Goal: Task Accomplishment & Management: Manage account settings

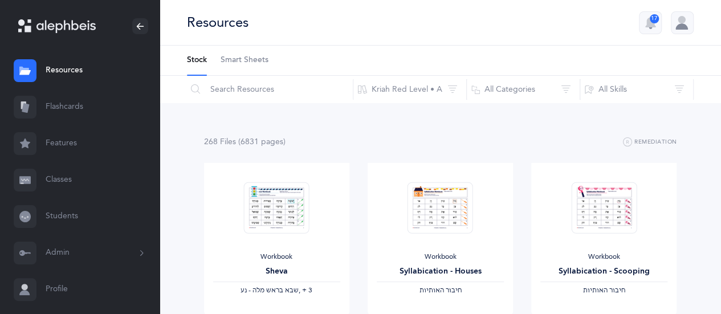
click at [51, 178] on link "Classes" at bounding box center [80, 180] width 160 height 36
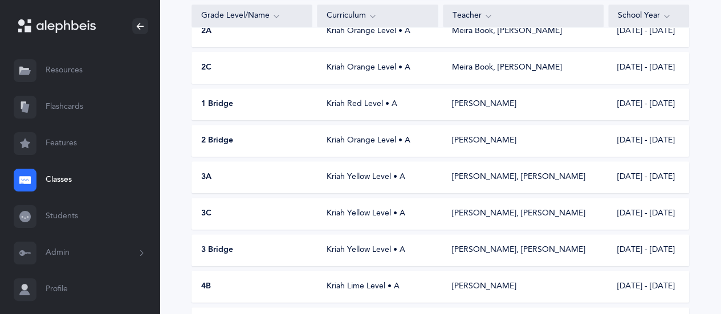
scroll to position [284, 0]
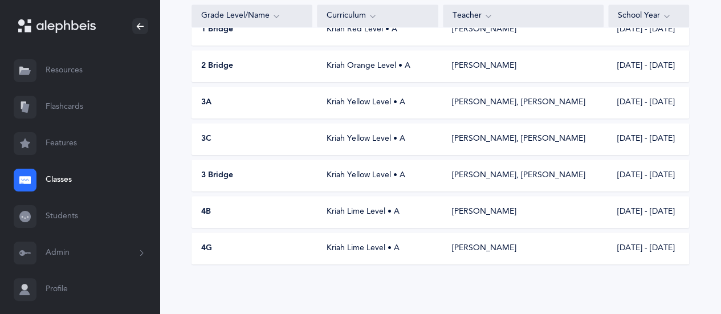
click at [106, 251] on button "Admin" at bounding box center [80, 253] width 160 height 36
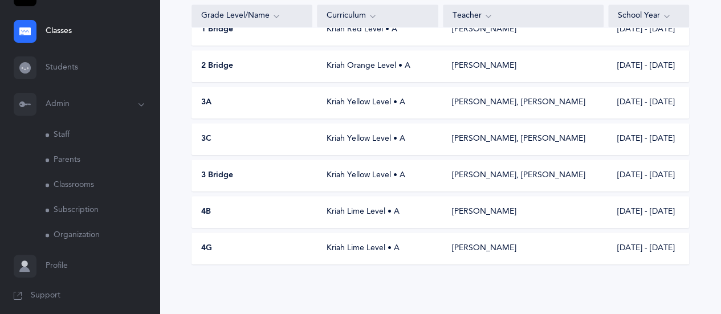
scroll to position [155, 0]
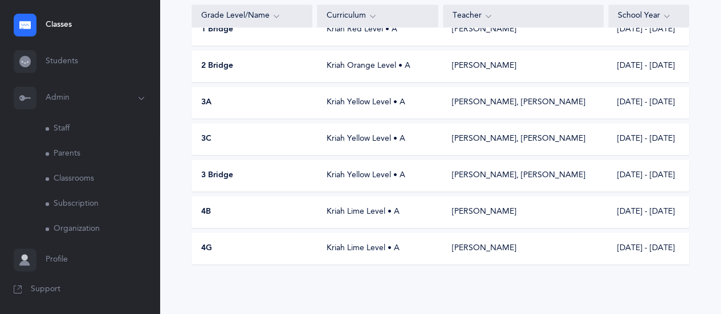
click at [78, 180] on link "Classrooms" at bounding box center [103, 178] width 114 height 25
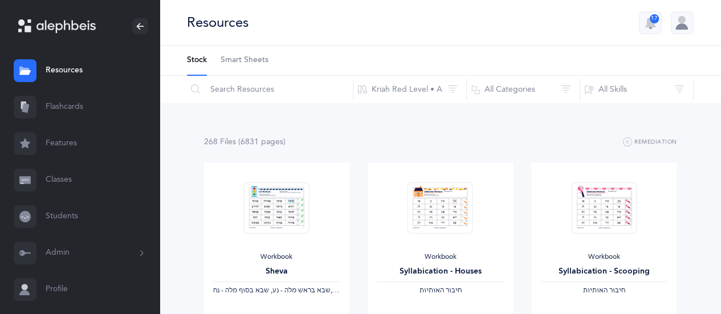
scroll to position [30, 0]
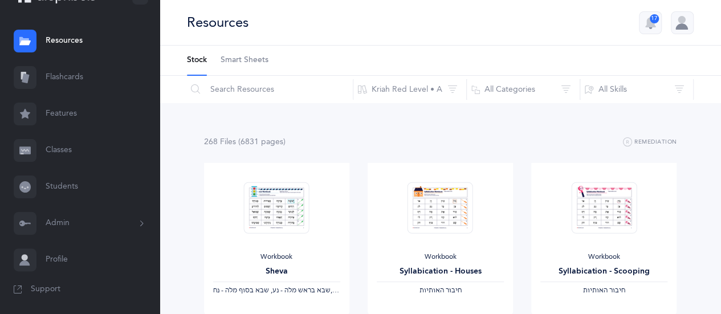
click at [63, 225] on button "Admin" at bounding box center [80, 223] width 160 height 36
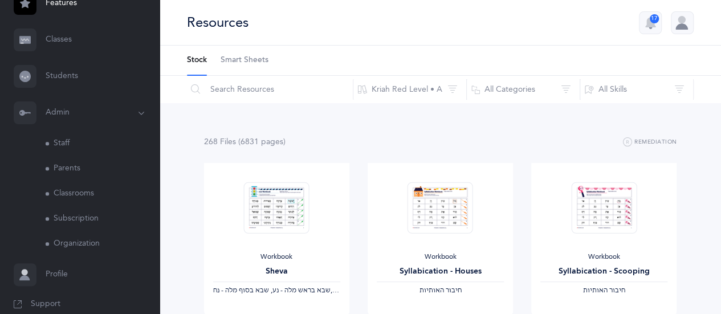
click at [63, 225] on ul "Admin Staff Staff Parents Parents Classrooms Classrooms Subscription Subscripti…" at bounding box center [80, 193] width 160 height 125
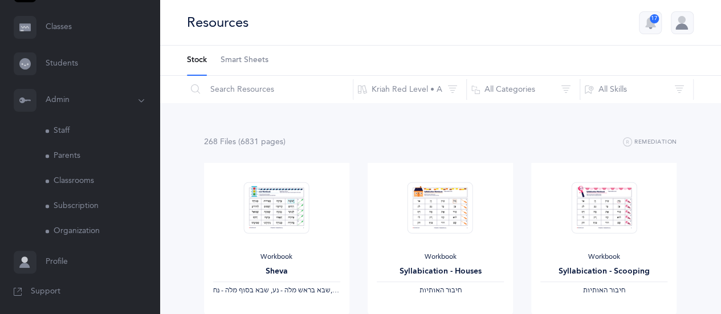
scroll to position [155, 0]
click at [86, 173] on link "Classrooms" at bounding box center [103, 178] width 114 height 25
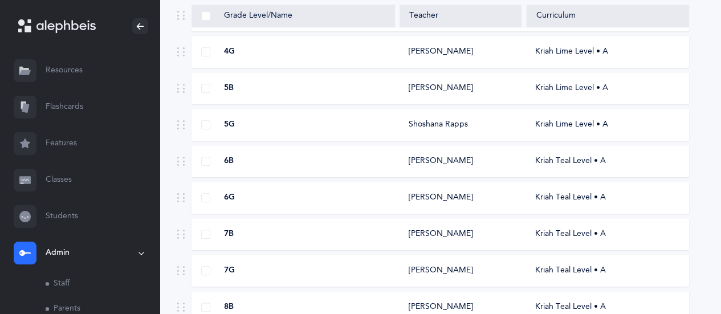
scroll to position [518, 0]
click at [409, 80] on div "5B Maya Black Kriah Lime Level • A" at bounding box center [441, 87] width 498 height 32
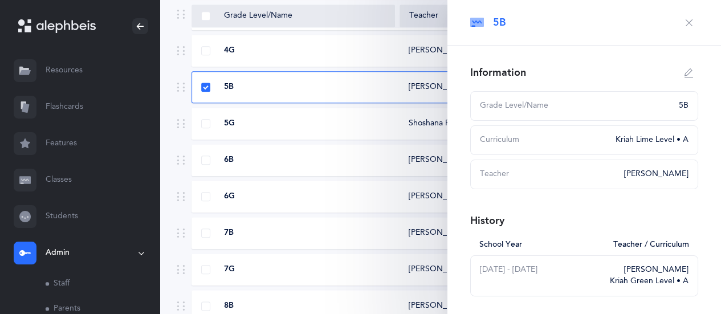
click at [685, 74] on icon "button" at bounding box center [689, 72] width 9 height 9
type input "5B"
select select "10"
select select "1504"
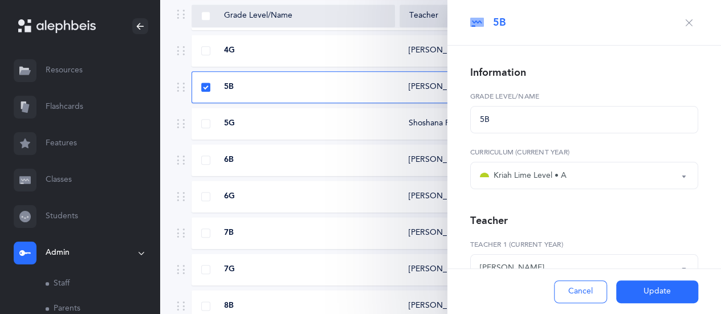
scroll to position [72, 0]
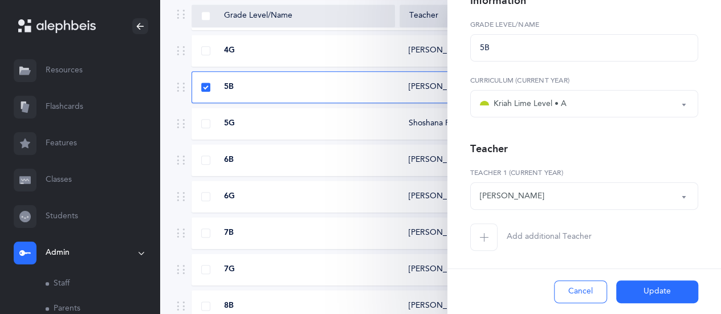
drag, startPoint x: 528, startPoint y: 191, endPoint x: 489, endPoint y: 185, distance: 39.8
click at [459, 181] on div "Information 5B Grade Level/Name Kriah Purple Level Kriah Pink Level Kriah Red L…" at bounding box center [585, 144] width 274 height 341
click at [521, 199] on div "[PERSON_NAME]" at bounding box center [584, 195] width 209 height 19
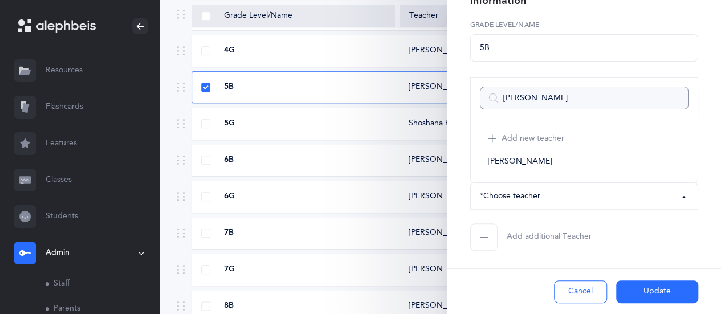
scroll to position [0, 0]
type input "a"
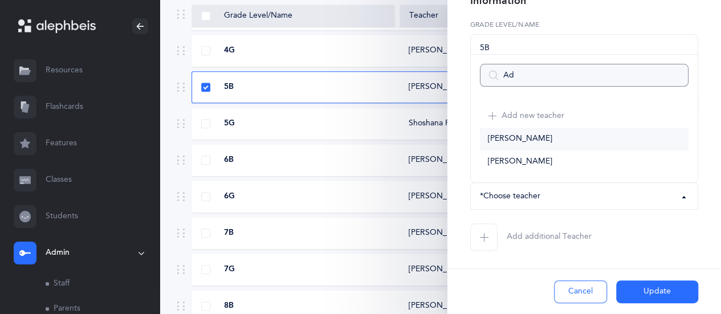
type input "Ad"
click at [532, 133] on link "[PERSON_NAME]" at bounding box center [584, 139] width 209 height 23
select select "2213"
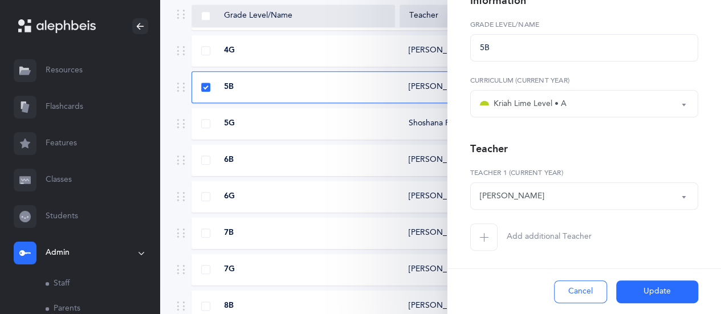
click at [643, 283] on button "Update" at bounding box center [657, 291] width 82 height 23
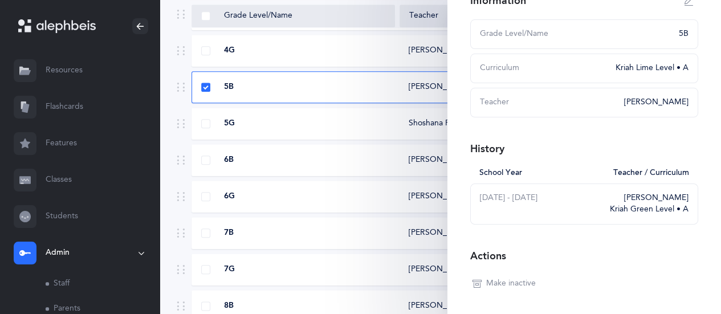
click at [142, 190] on link "Classes" at bounding box center [80, 180] width 160 height 36
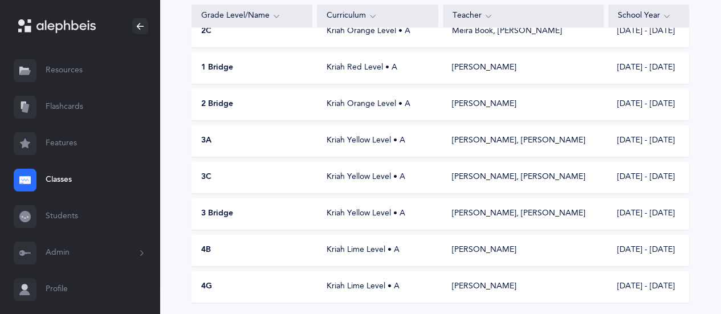
scroll to position [284, 0]
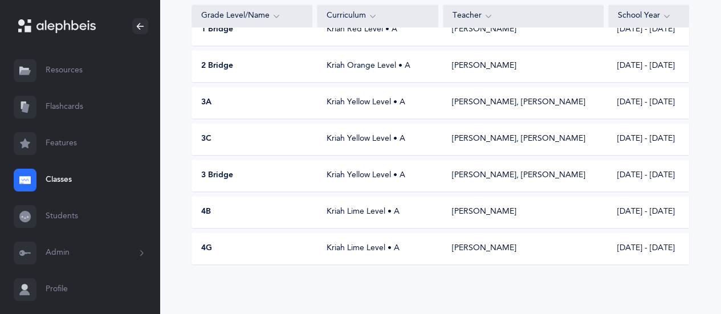
click at [64, 248] on button "Admin" at bounding box center [80, 253] width 160 height 36
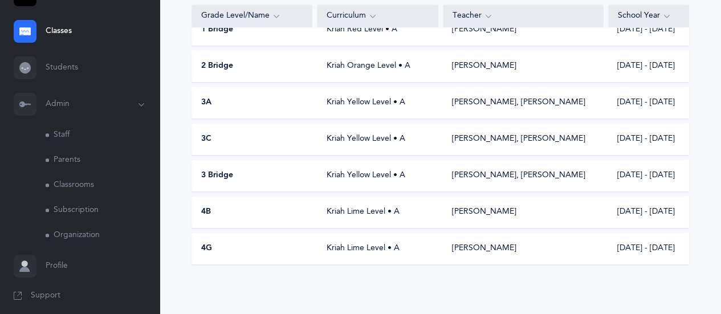
scroll to position [155, 0]
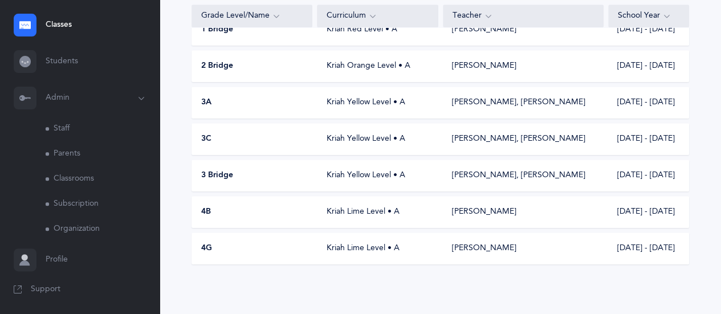
click at [95, 176] on link "Classrooms" at bounding box center [103, 178] width 114 height 25
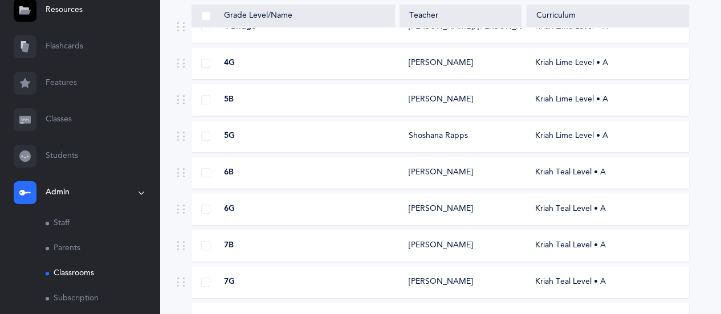
scroll to position [65, 0]
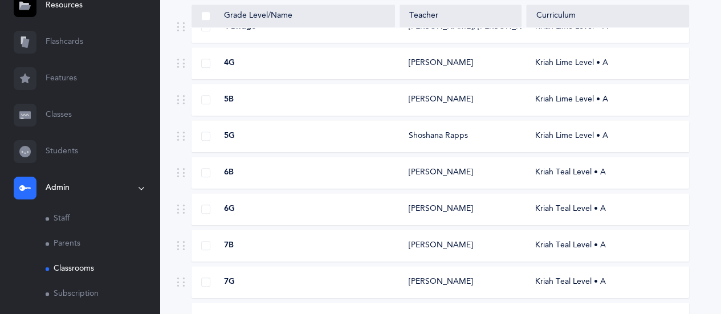
click at [446, 93] on div "5B Adam Friedman Kriah Lime Level • A" at bounding box center [441, 100] width 498 height 32
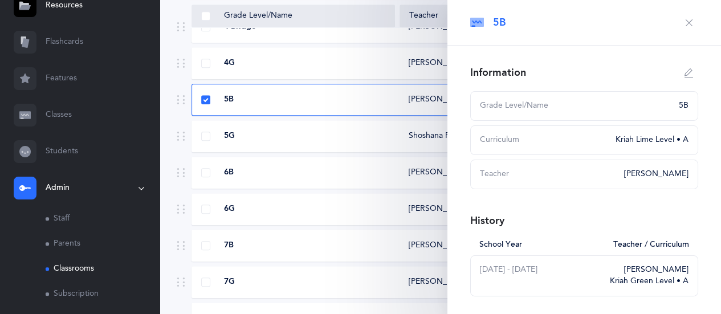
click at [128, 270] on link "Classrooms" at bounding box center [103, 269] width 114 height 25
click at [61, 117] on link "Classes" at bounding box center [80, 115] width 160 height 36
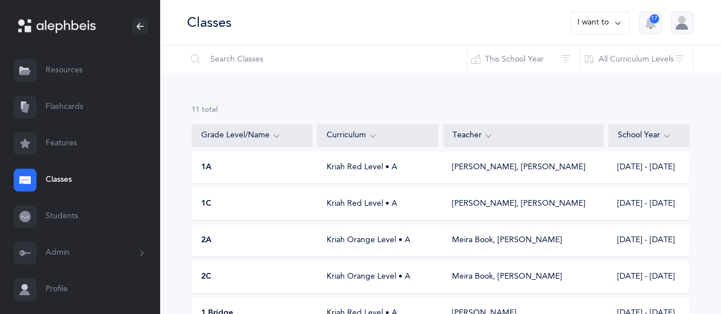
click at [619, 22] on icon at bounding box center [617, 23] width 9 height 13
click at [584, 77] on button "Add new" at bounding box center [588, 78] width 63 height 21
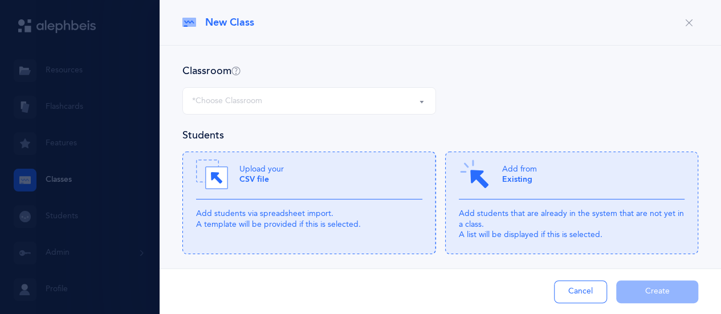
click at [311, 101] on div "*Choose Classroom" at bounding box center [309, 100] width 234 height 19
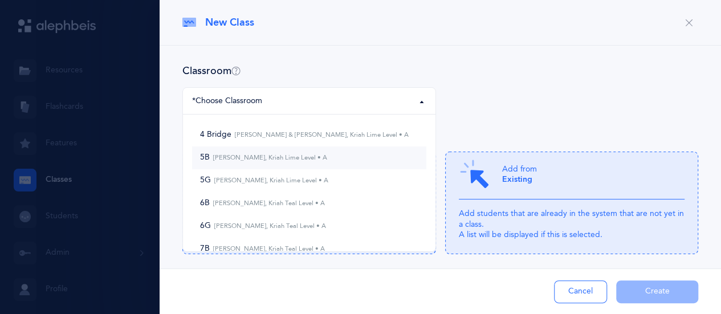
click at [266, 158] on small "[PERSON_NAME], Kriah Lime Level • A" at bounding box center [268, 157] width 117 height 7
select select "1166"
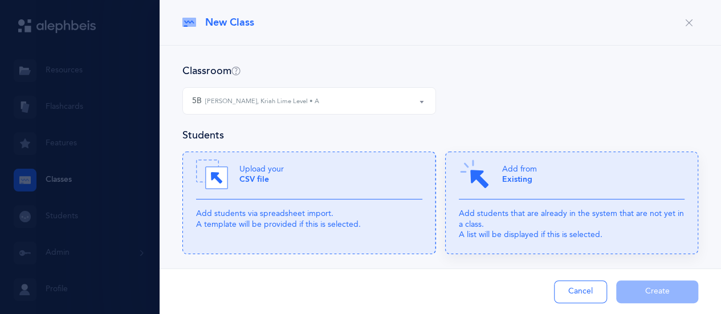
click at [487, 173] on div "Add from Existing" at bounding box center [572, 178] width 226 height 41
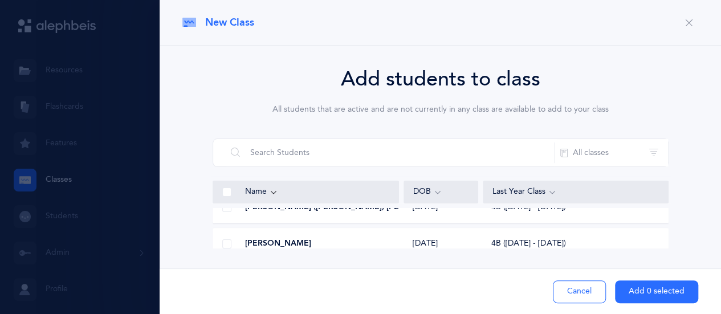
scroll to position [1520, 0]
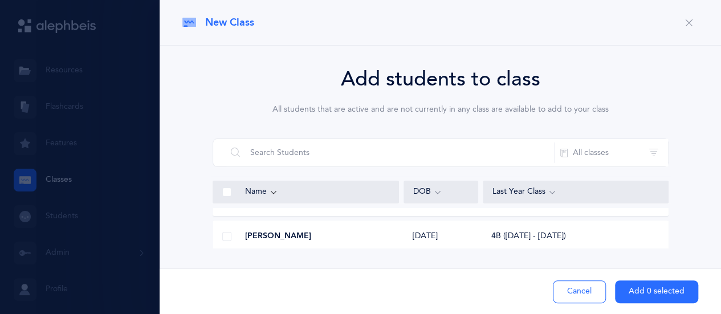
click at [712, 47] on div "Add students to class All students that are active and are not currently in any…" at bounding box center [441, 179] width 562 height 267
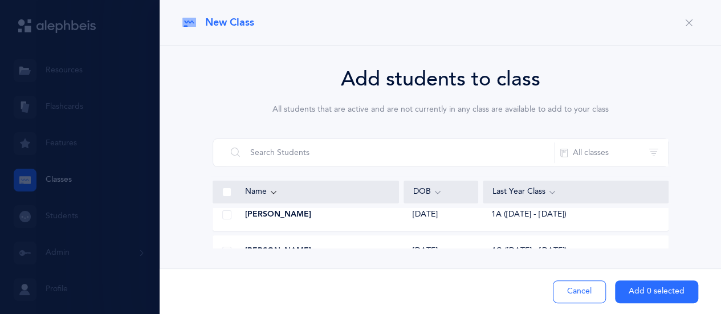
scroll to position [0, 0]
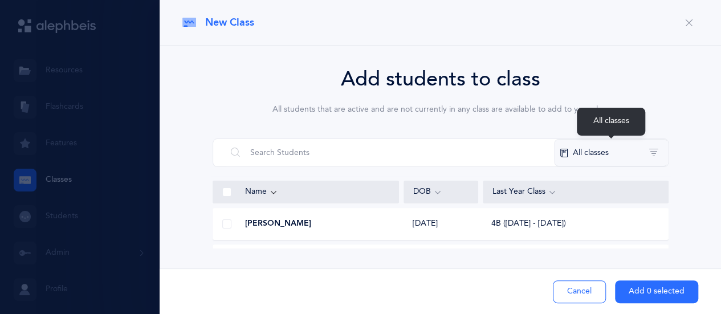
click at [571, 156] on button "All classes" at bounding box center [611, 152] width 114 height 27
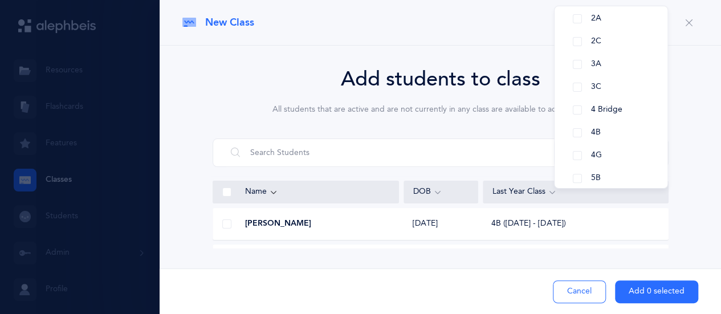
scroll to position [113, 0]
click at [595, 128] on span "4B" at bounding box center [596, 127] width 10 height 9
click at [688, 21] on icon "button" at bounding box center [689, 22] width 9 height 9
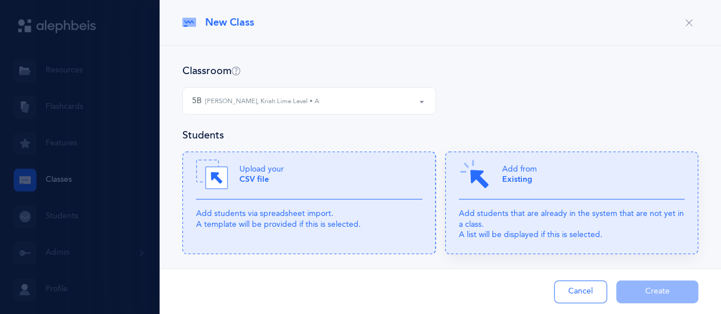
click at [562, 183] on div "Add from Existing" at bounding box center [572, 178] width 226 height 41
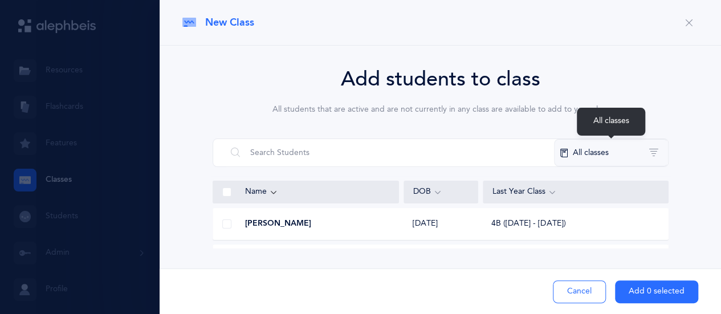
click at [593, 155] on button "All classes" at bounding box center [611, 152] width 114 height 27
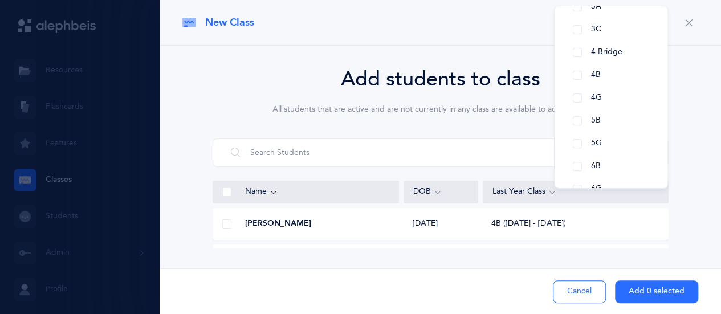
scroll to position [167, 0]
click at [708, 188] on div "Add students to class All students that are active and are not currently in any…" at bounding box center [441, 179] width 562 height 267
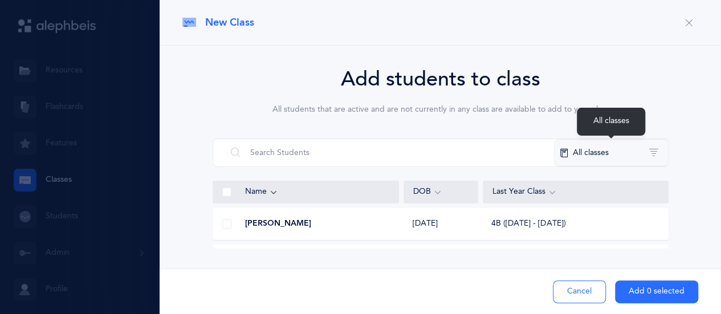
click at [589, 153] on button "All classes" at bounding box center [611, 152] width 114 height 27
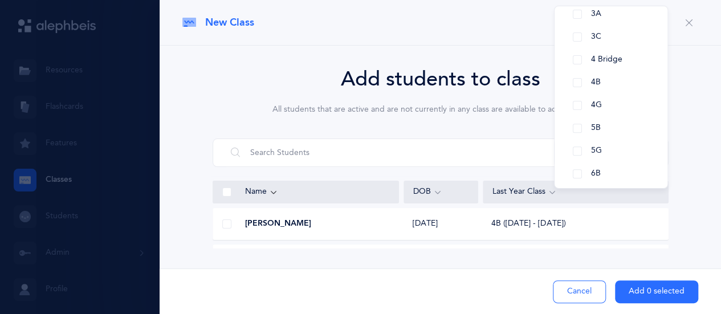
scroll to position [157, 0]
click at [596, 127] on span "5B" at bounding box center [596, 128] width 10 height 9
click at [625, 129] on button "5B" at bounding box center [611, 129] width 95 height 23
click at [578, 127] on button "5B" at bounding box center [611, 129] width 95 height 23
click at [208, 124] on div "Add students to class All students that are active and are not currently in any…" at bounding box center [440, 156] width 516 height 185
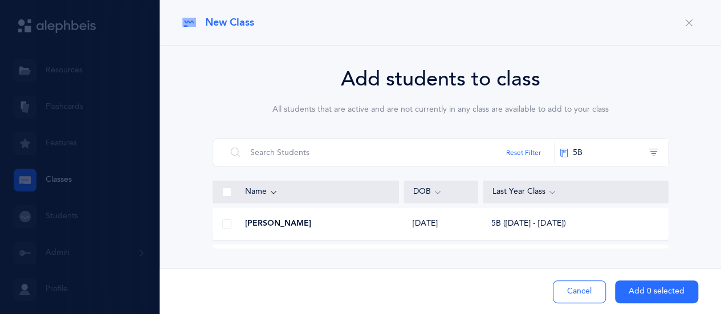
click at [205, 123] on div "Add students to class All students that are active and are not currently in any…" at bounding box center [440, 156] width 516 height 185
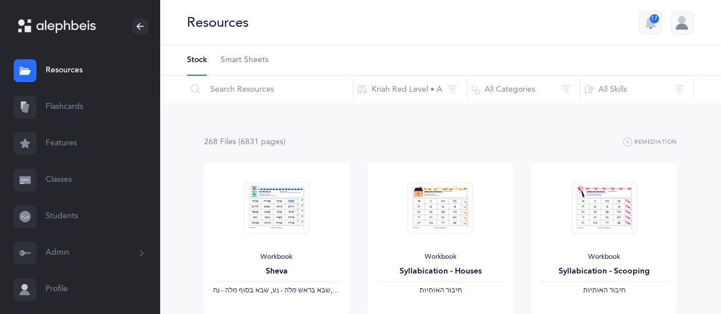
click at [65, 176] on link "Classes" at bounding box center [80, 180] width 160 height 36
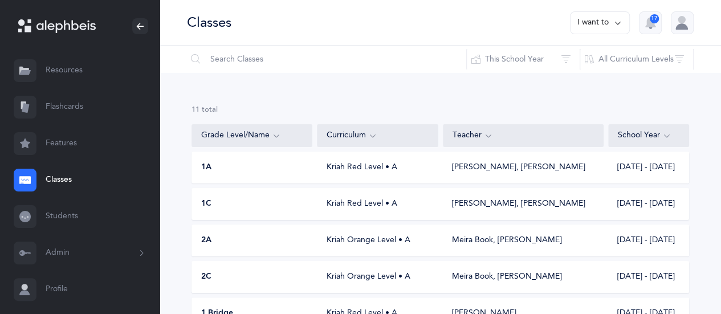
click at [619, 27] on icon at bounding box center [617, 23] width 9 height 13
click at [578, 79] on button "Add new" at bounding box center [588, 78] width 63 height 21
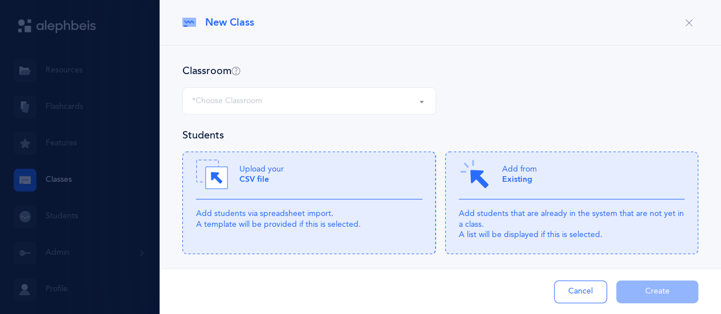
click at [415, 99] on button "*Choose Classroom" at bounding box center [309, 100] width 254 height 27
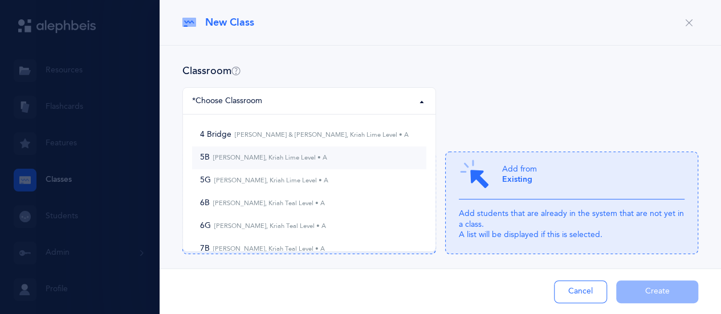
click at [283, 156] on small "[PERSON_NAME], Kriah Lime Level • A" at bounding box center [268, 157] width 117 height 7
select select "1166"
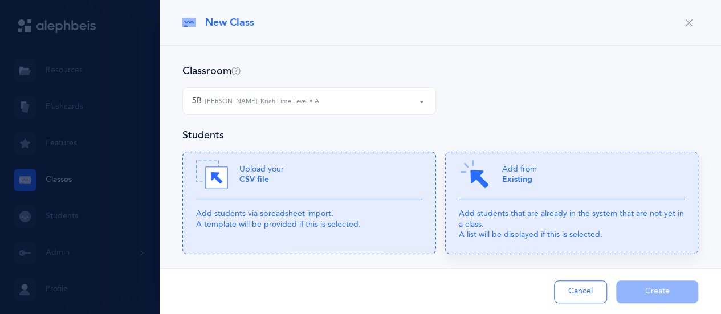
click at [526, 202] on icon at bounding box center [572, 203] width 254 height 103
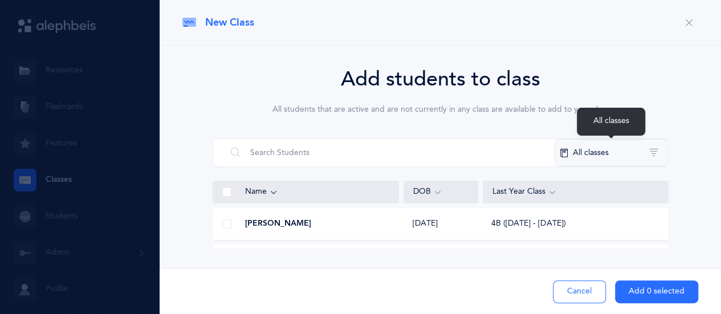
click at [601, 152] on button "All classes" at bounding box center [611, 152] width 114 height 27
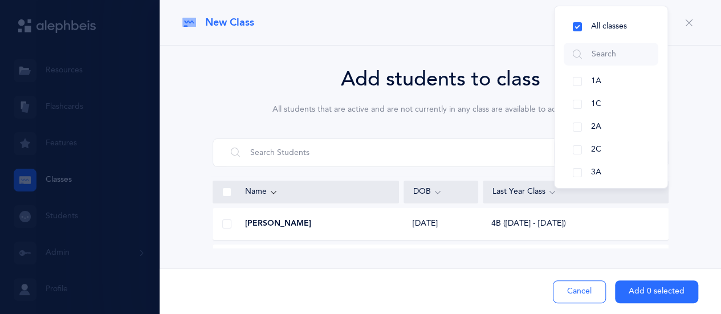
click at [601, 152] on span "2C" at bounding box center [596, 149] width 10 height 9
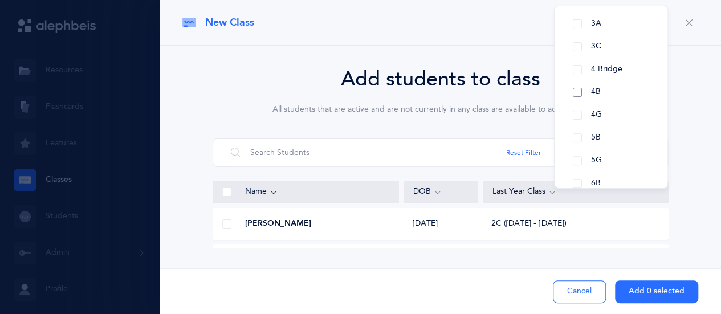
click at [583, 91] on button "4B" at bounding box center [611, 92] width 95 height 23
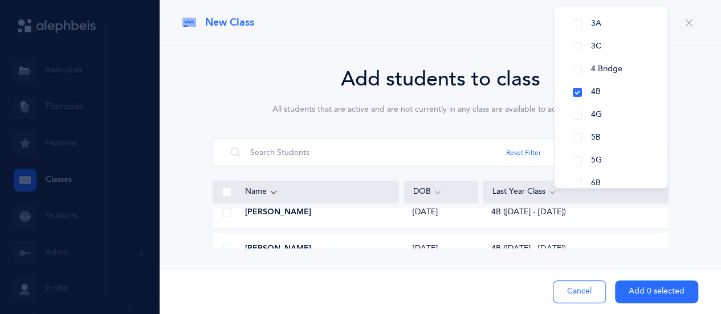
scroll to position [23, 0]
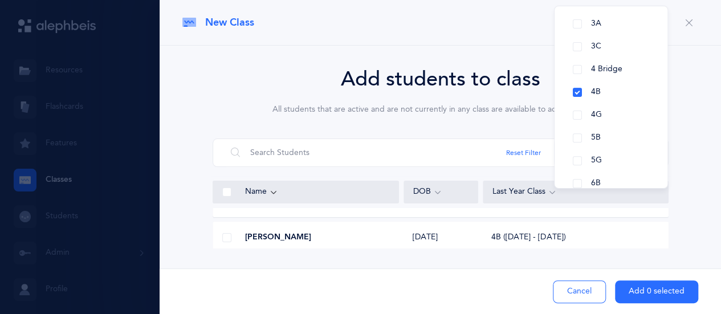
click at [669, 246] on div "Add students to class All students that are active and are not currently in any…" at bounding box center [440, 156] width 516 height 185
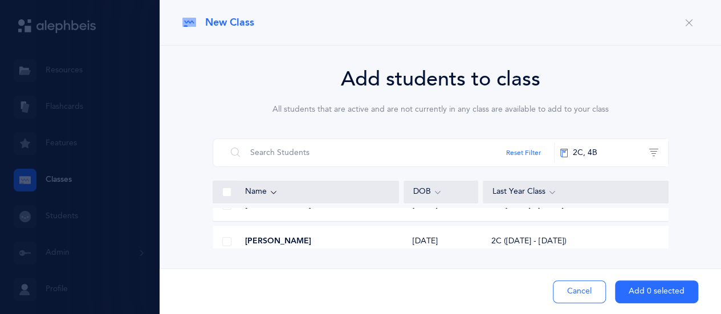
scroll to position [0, 0]
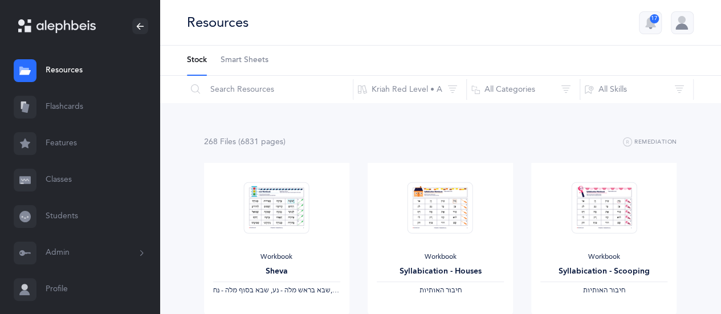
click at [59, 176] on link "Classes" at bounding box center [80, 180] width 160 height 36
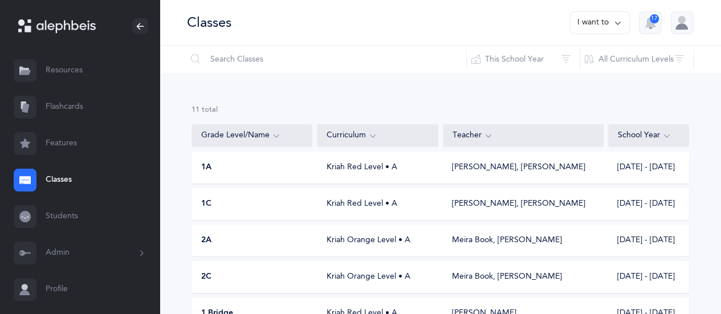
click at [617, 21] on icon at bounding box center [617, 23] width 9 height 13
click at [578, 75] on button "Add new" at bounding box center [588, 78] width 63 height 21
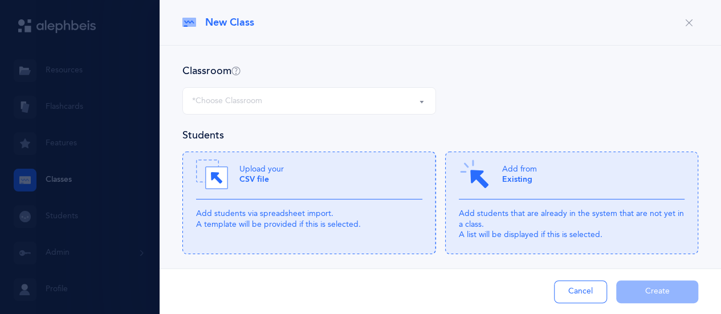
click at [423, 104] on button "*Choose Classroom" at bounding box center [309, 100] width 254 height 27
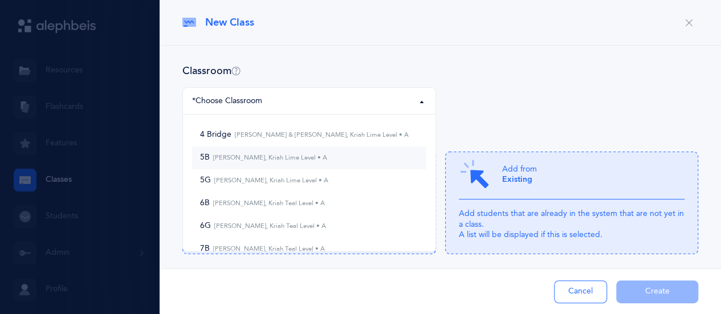
click at [263, 155] on small "[PERSON_NAME], Kriah Lime Level • A" at bounding box center [268, 157] width 117 height 7
select select "1166"
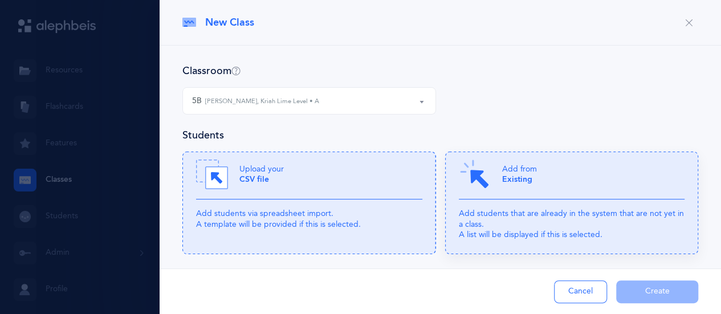
click at [547, 181] on div "Add from Existing" at bounding box center [572, 178] width 226 height 41
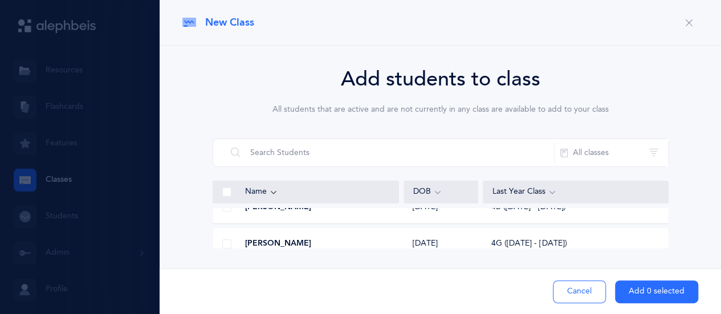
scroll to position [1718, 0]
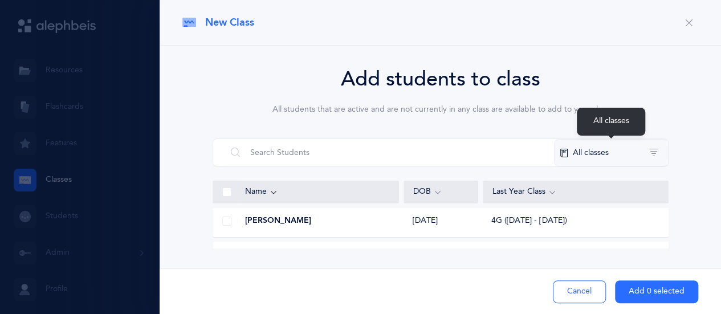
click at [608, 152] on button "All classes" at bounding box center [611, 152] width 114 height 27
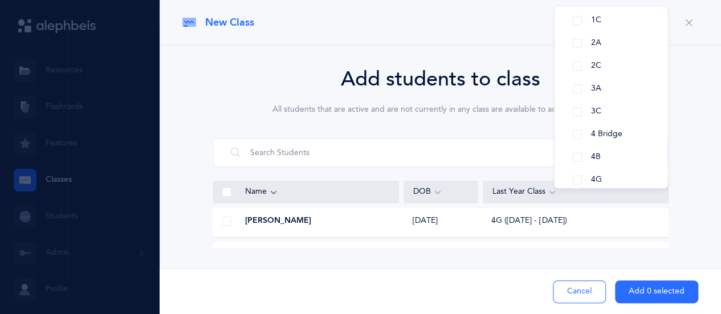
scroll to position [125, 0]
click at [599, 115] on span "4B" at bounding box center [596, 115] width 10 height 9
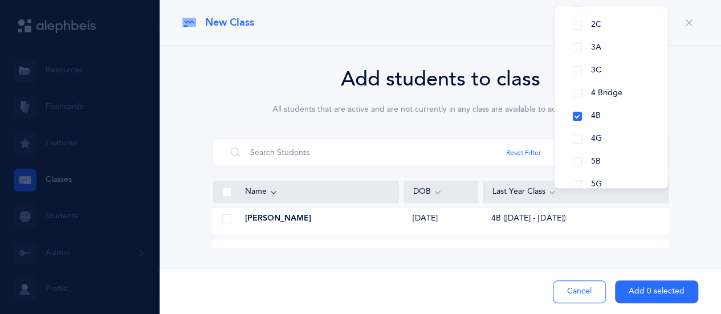
scroll to position [851, 0]
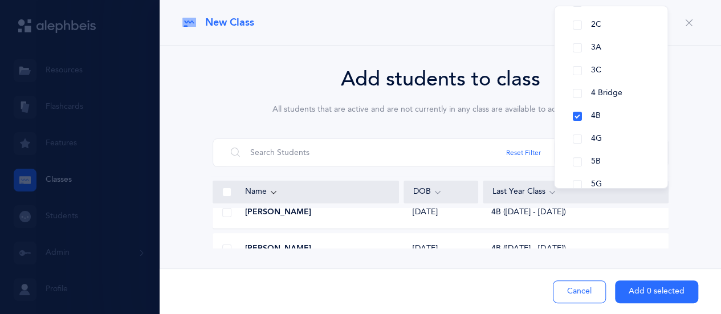
click at [674, 226] on div "Add students to class All students that are active and are not currently in any…" at bounding box center [440, 156] width 516 height 185
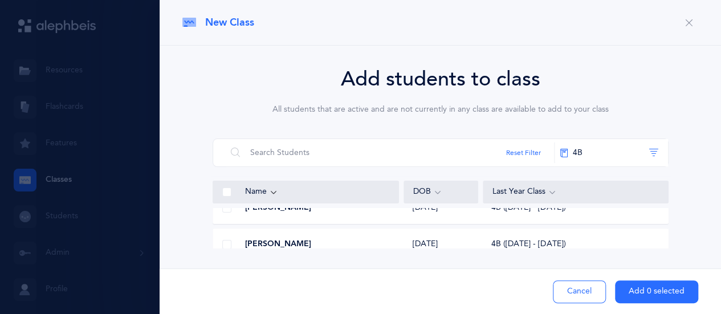
scroll to position [23, 0]
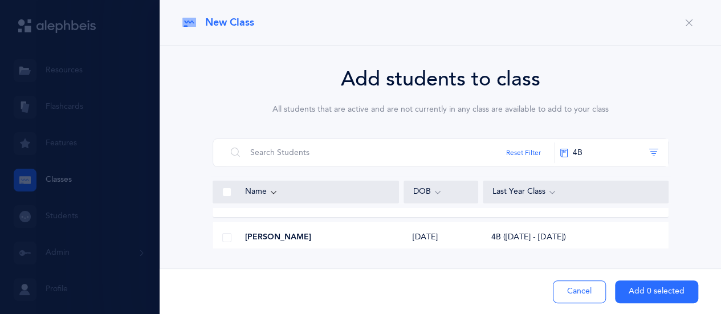
click at [228, 235] on span at bounding box center [226, 237] width 9 height 9
click at [0, 0] on input "checkbox" at bounding box center [0, 0] width 0 height 0
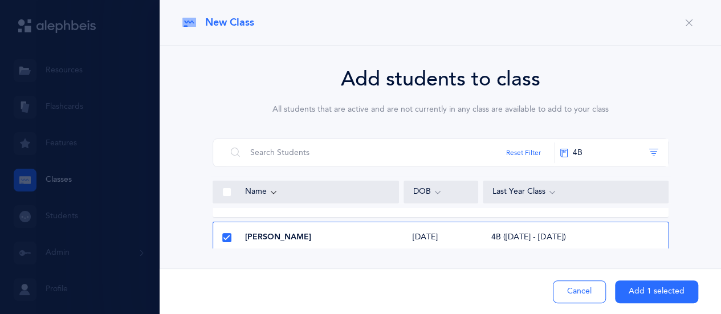
click at [223, 237] on icon at bounding box center [226, 238] width 6 height 6
click at [0, 0] on input "checkbox" at bounding box center [0, 0] width 0 height 0
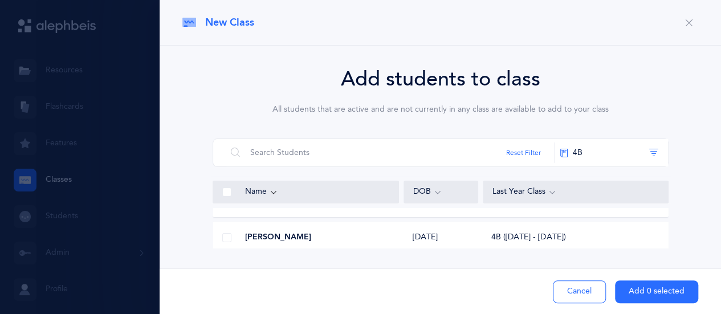
click at [223, 237] on span at bounding box center [226, 237] width 9 height 9
click at [0, 0] on input "checkbox" at bounding box center [0, 0] width 0 height 0
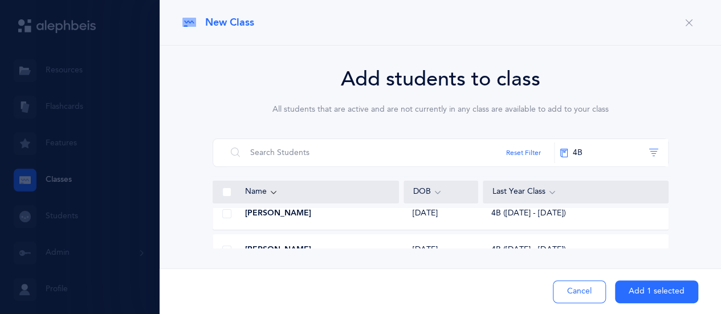
scroll to position [91, 0]
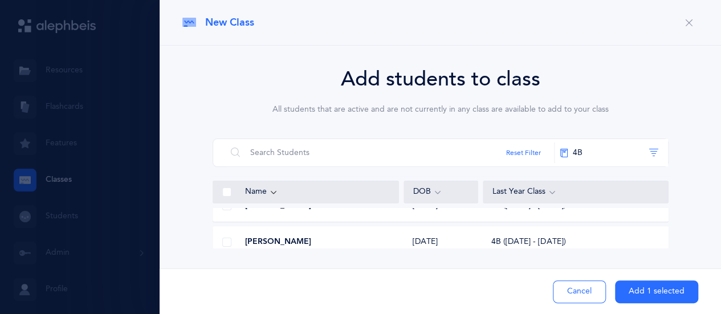
click at [225, 242] on span at bounding box center [226, 242] width 9 height 9
click at [0, 0] on input "checkbox" at bounding box center [0, 0] width 0 height 0
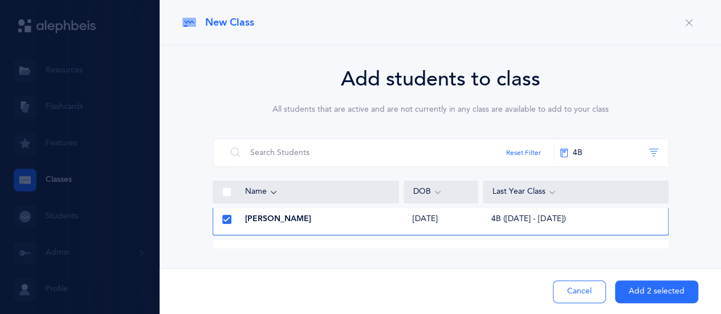
scroll to position [137, 0]
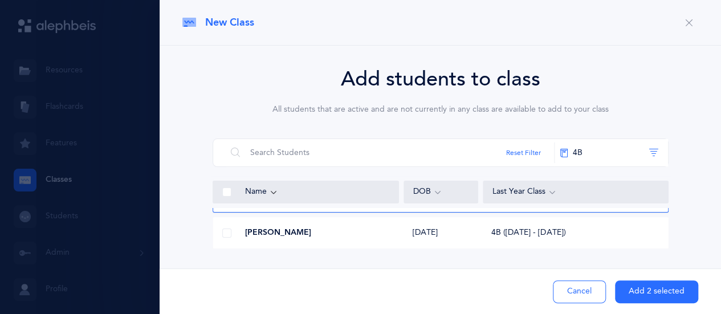
click at [225, 230] on span at bounding box center [226, 233] width 9 height 9
click at [0, 0] on input "checkbox" at bounding box center [0, 0] width 0 height 0
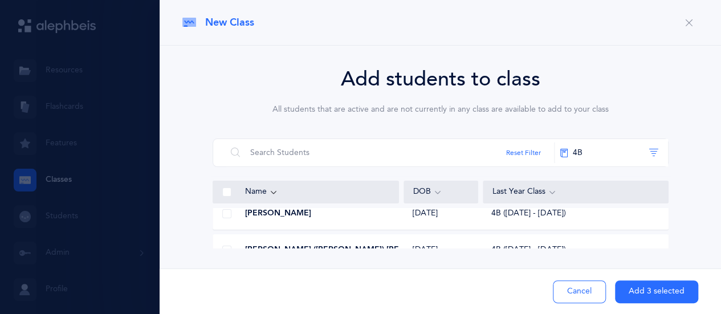
scroll to position [274, 0]
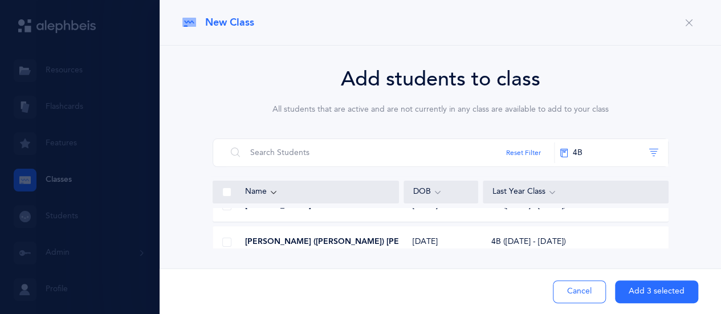
click at [233, 240] on div at bounding box center [226, 242] width 27 height 23
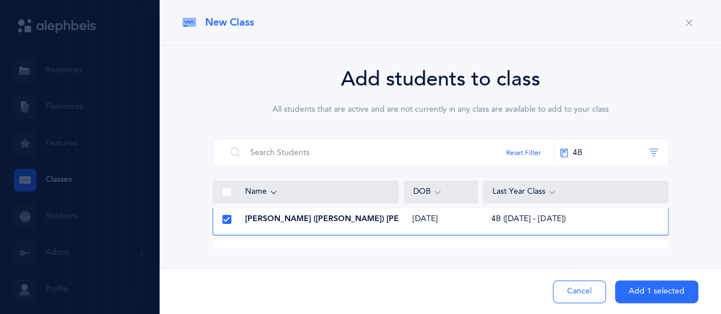
scroll to position [319, 0]
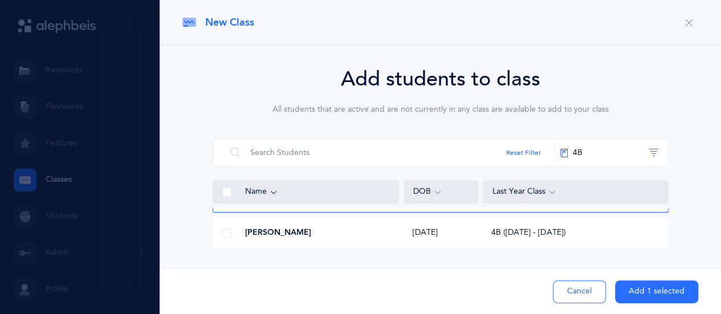
click at [219, 229] on div at bounding box center [226, 233] width 27 height 23
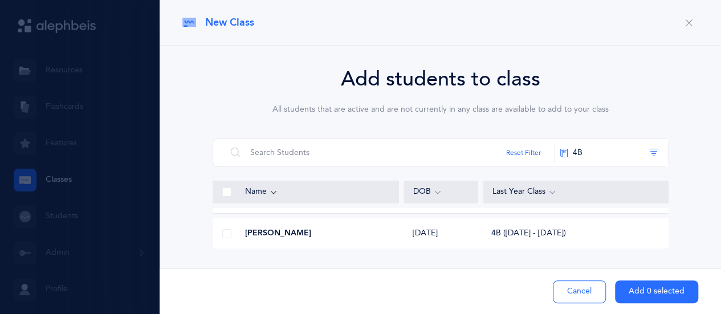
scroll to position [365, 0]
click at [230, 220] on span at bounding box center [226, 223] width 9 height 9
click at [0, 0] on input "checkbox" at bounding box center [0, 0] width 0 height 0
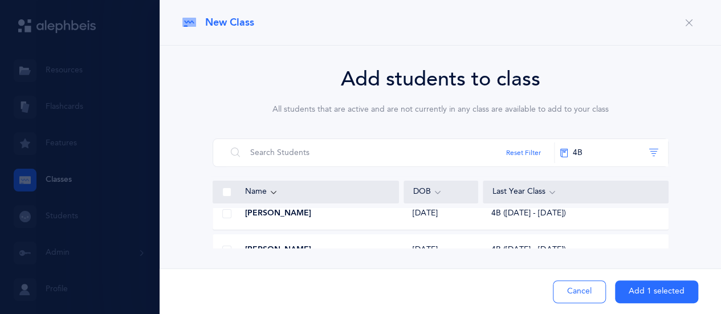
scroll to position [456, 0]
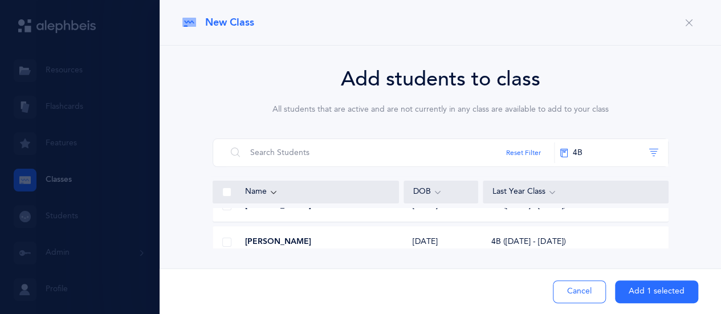
click at [235, 241] on div at bounding box center [226, 242] width 27 height 23
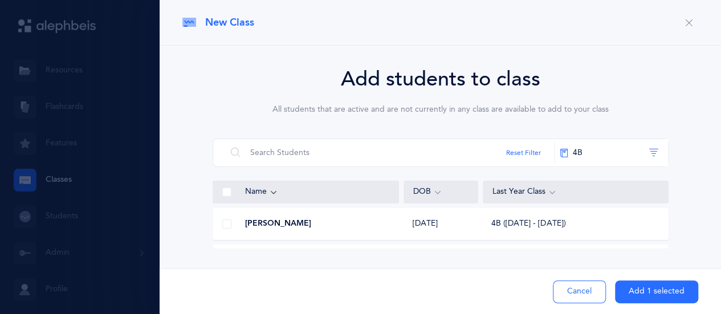
click at [224, 223] on span at bounding box center [226, 223] width 9 height 9
click at [0, 0] on input "checkbox" at bounding box center [0, 0] width 0 height 0
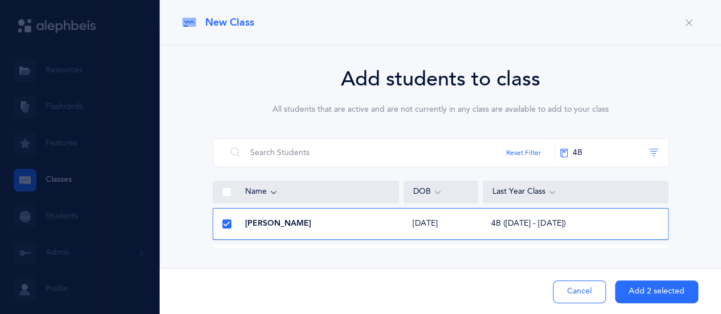
scroll to position [570, 0]
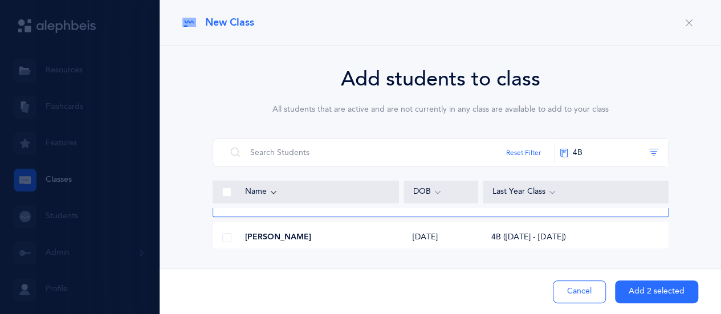
click at [228, 244] on div at bounding box center [226, 237] width 27 height 23
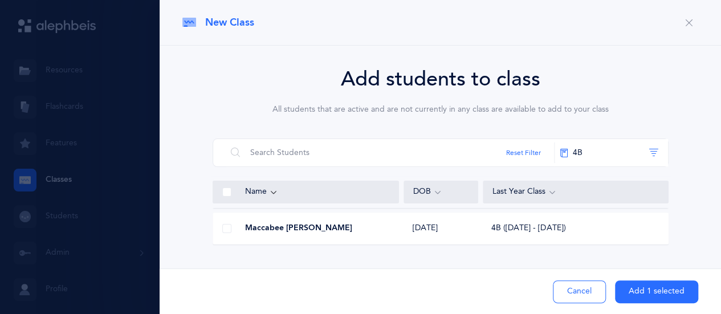
click at [225, 232] on span at bounding box center [226, 228] width 9 height 9
click at [0, 0] on input "checkbox" at bounding box center [0, 0] width 0 height 0
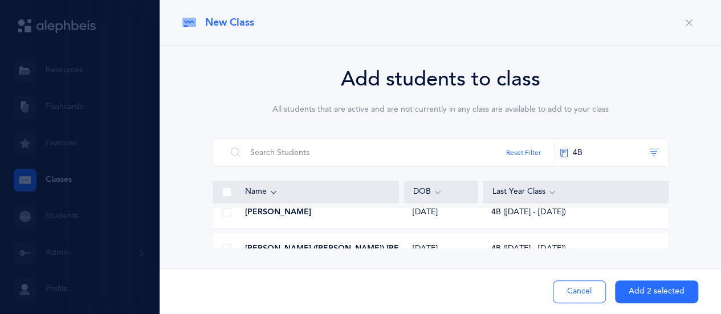
scroll to position [753, 0]
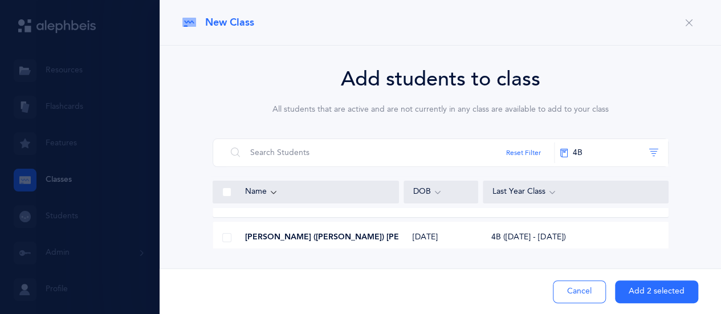
click at [229, 235] on span at bounding box center [226, 237] width 9 height 9
click at [0, 0] on input "checkbox" at bounding box center [0, 0] width 0 height 0
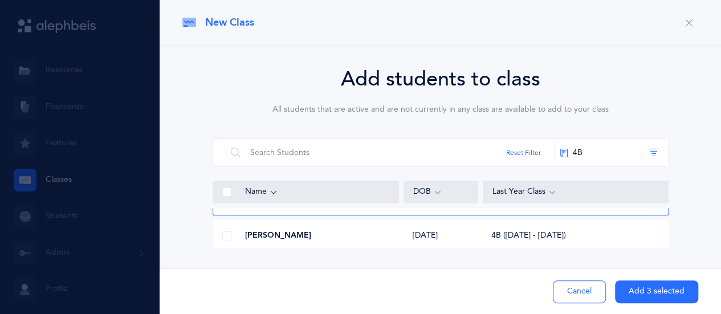
scroll to position [798, 0]
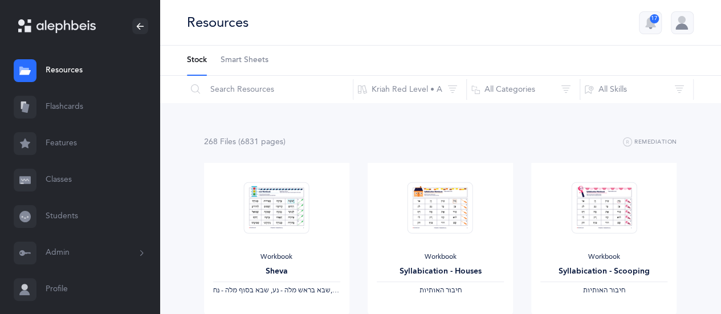
click at [66, 178] on link "Classes" at bounding box center [80, 180] width 160 height 36
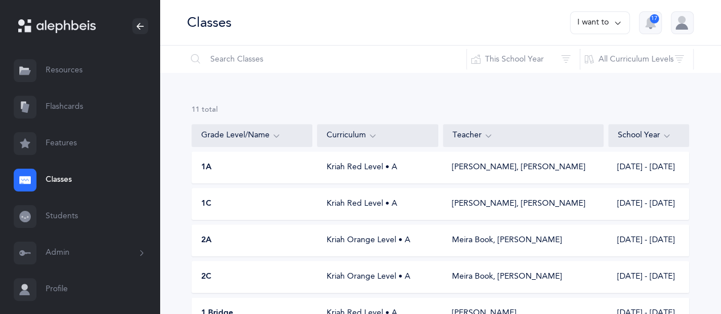
click at [618, 20] on icon at bounding box center [617, 23] width 9 height 13
click at [582, 76] on button "Add new" at bounding box center [588, 78] width 63 height 21
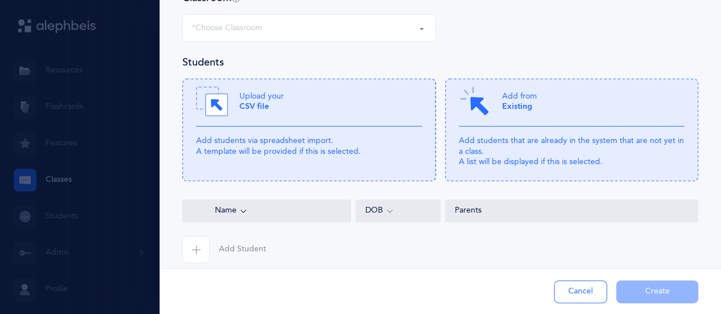
scroll to position [77, 0]
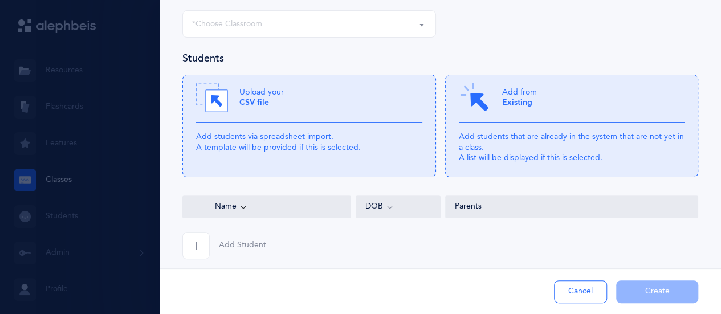
click at [212, 19] on div "*Choose Classroom" at bounding box center [227, 24] width 70 height 12
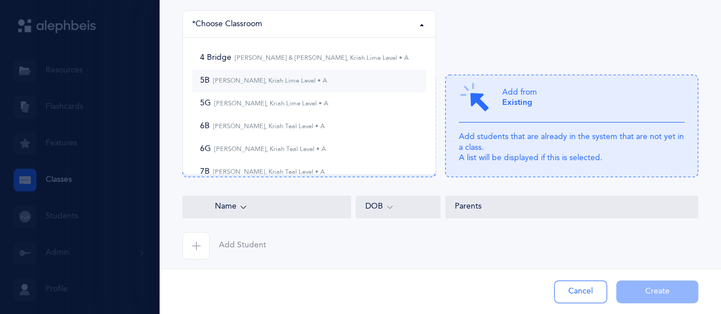
click at [242, 79] on small "[PERSON_NAME], Kriah Lime Level • A" at bounding box center [268, 80] width 117 height 7
select select "1166"
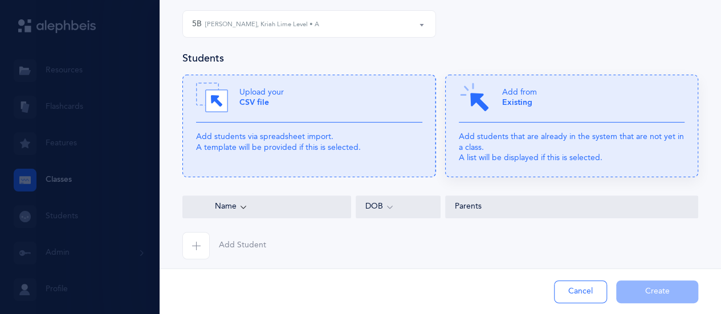
click at [504, 103] on b "Existing" at bounding box center [517, 102] width 30 height 9
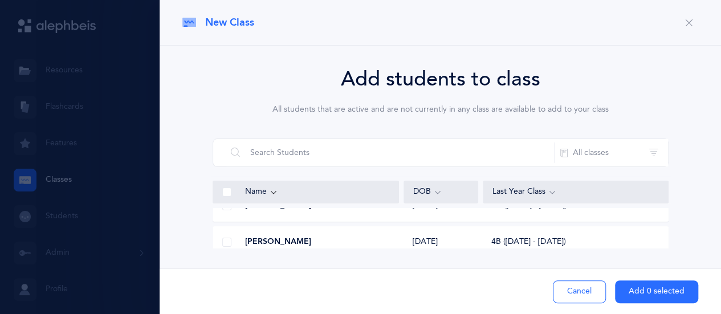
scroll to position [114, 0]
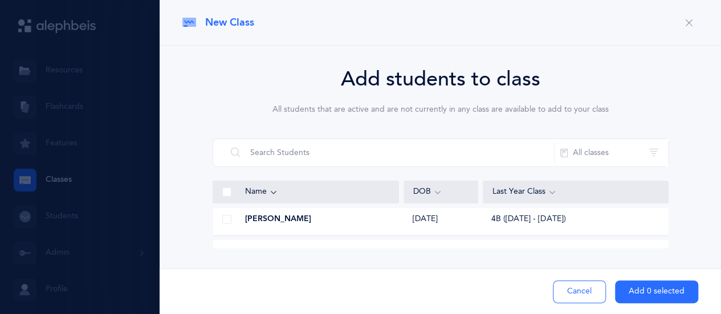
click at [232, 220] on div at bounding box center [226, 219] width 27 height 23
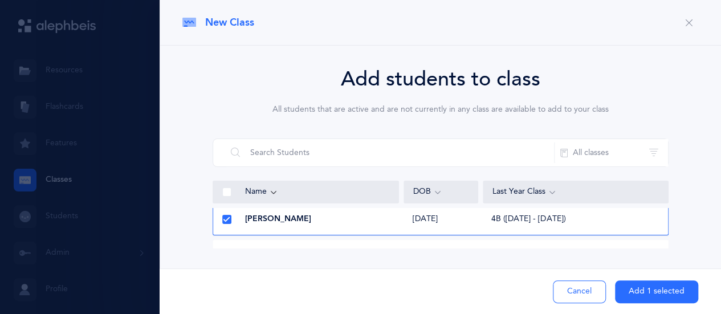
click at [648, 292] on button "Add 1 selected" at bounding box center [656, 291] width 83 height 23
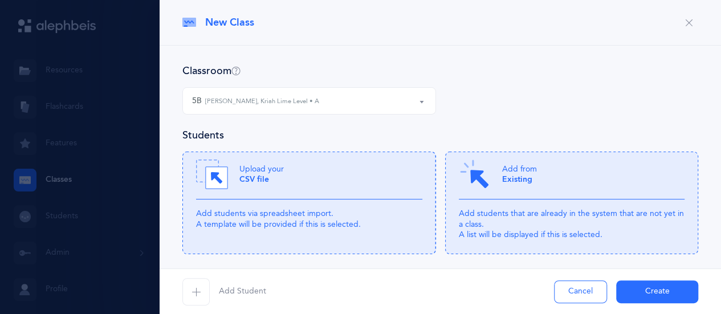
click at [648, 292] on button "Create" at bounding box center [657, 291] width 82 height 23
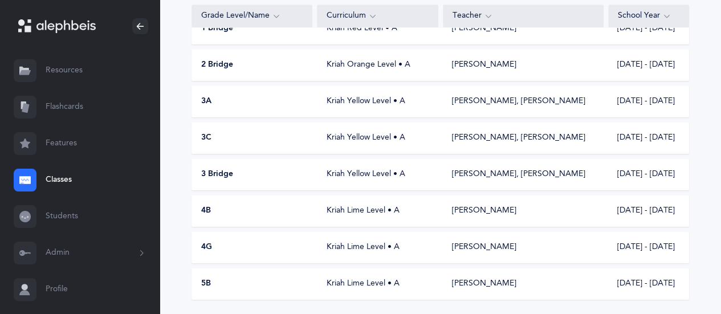
scroll to position [291, 0]
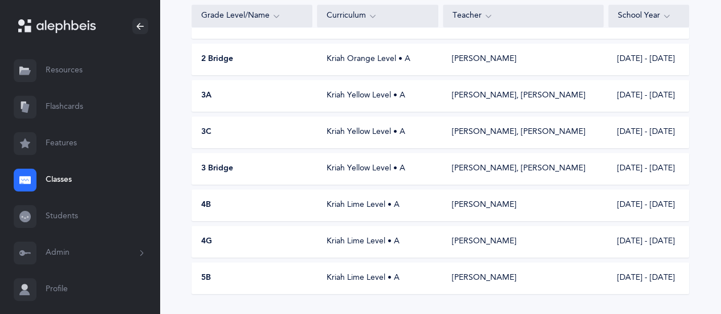
click at [211, 274] on span "5B" at bounding box center [206, 278] width 10 height 11
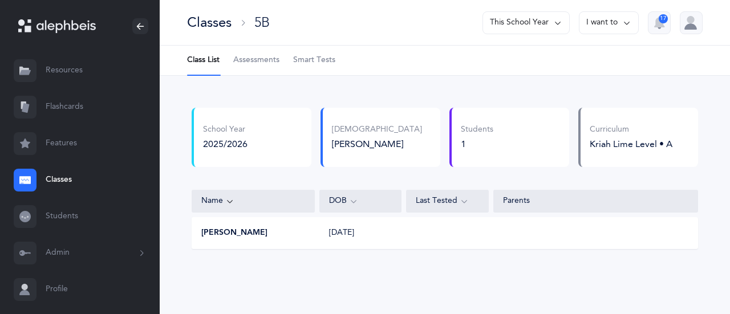
click at [626, 21] on icon at bounding box center [626, 23] width 9 height 13
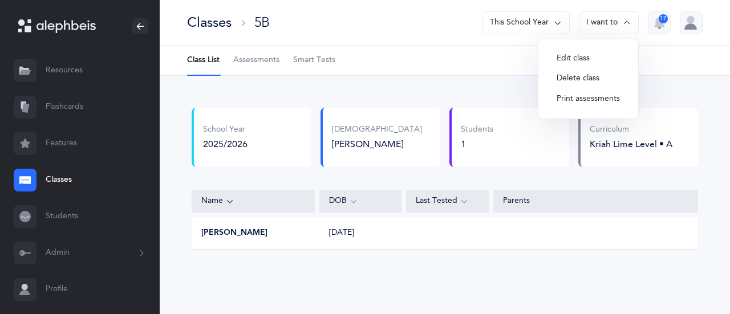
click at [567, 55] on button "Edit class" at bounding box center [588, 58] width 82 height 21
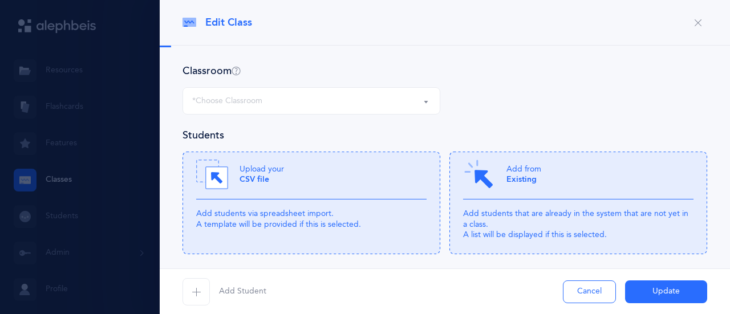
select select "1166"
click at [595, 181] on div "Add from Existing" at bounding box center [578, 178] width 230 height 41
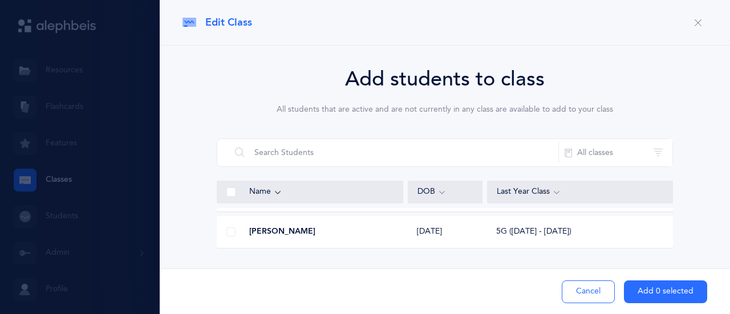
scroll to position [547, 0]
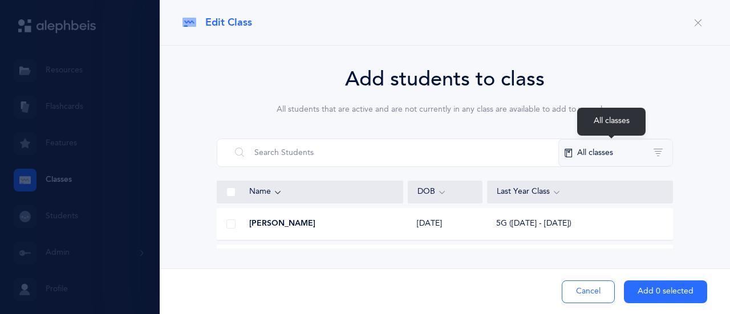
click at [602, 149] on button "All classes" at bounding box center [615, 152] width 114 height 27
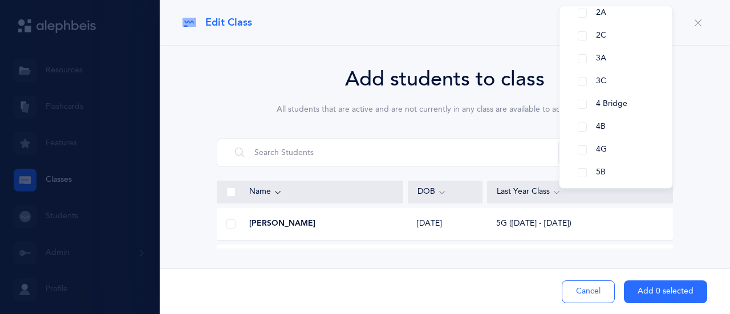
scroll to position [137, 0]
click at [597, 144] on button "5B" at bounding box center [615, 150] width 95 height 23
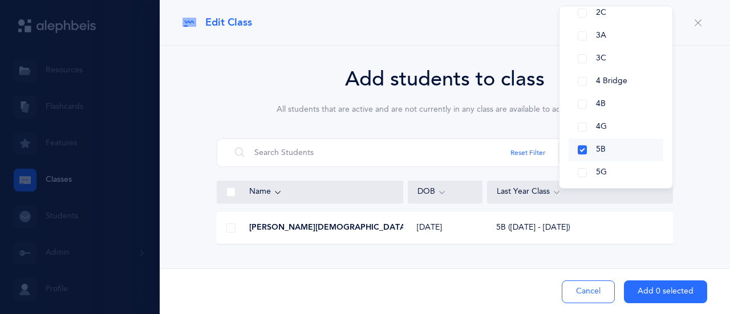
scroll to position [105, 0]
click at [600, 101] on span "4B" at bounding box center [601, 103] width 10 height 9
click at [578, 152] on button "5B" at bounding box center [615, 150] width 95 height 23
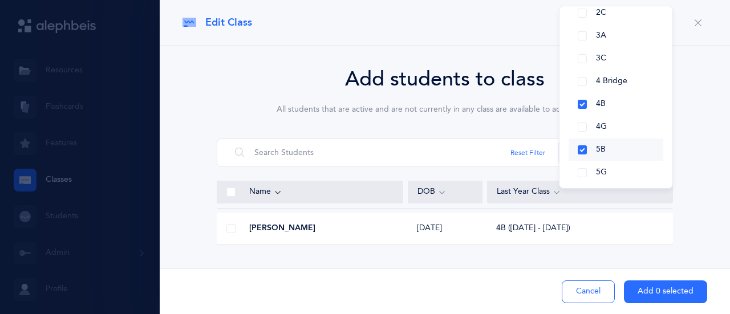
click at [578, 152] on button "5B" at bounding box center [615, 150] width 95 height 23
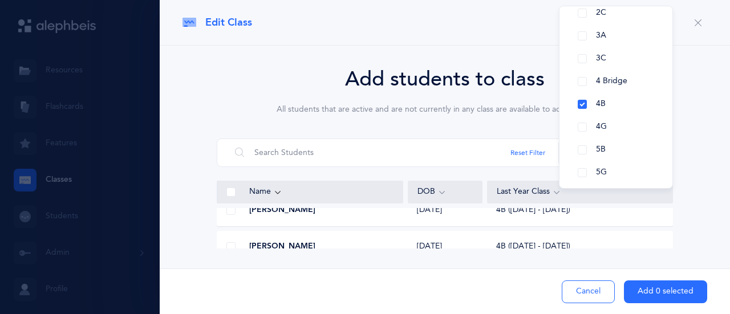
scroll to position [1095, 0]
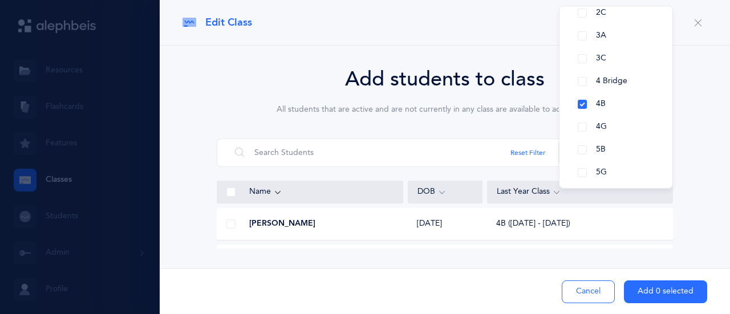
click at [234, 222] on span at bounding box center [230, 223] width 9 height 9
click at [0, 0] on input "checkbox" at bounding box center [0, 0] width 0 height 0
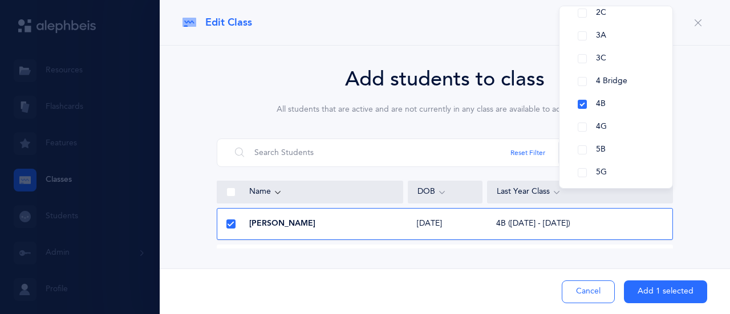
click at [661, 291] on button "Add 1 selected" at bounding box center [665, 291] width 83 height 23
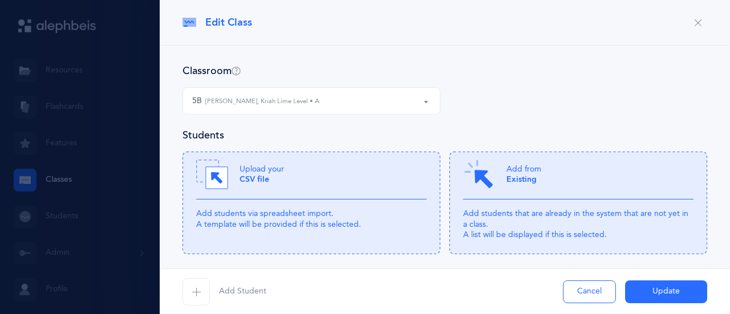
click at [245, 287] on span "Add Student" at bounding box center [242, 291] width 47 height 11
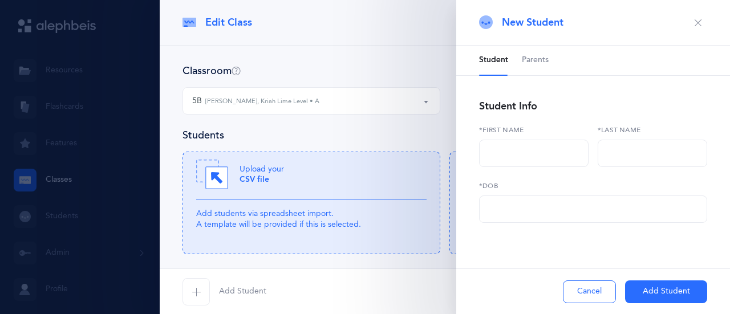
click at [246, 287] on span "Add Student" at bounding box center [242, 291] width 47 height 11
click at [204, 286] on span "button" at bounding box center [195, 291] width 27 height 27
click at [698, 21] on icon "button" at bounding box center [697, 22] width 9 height 9
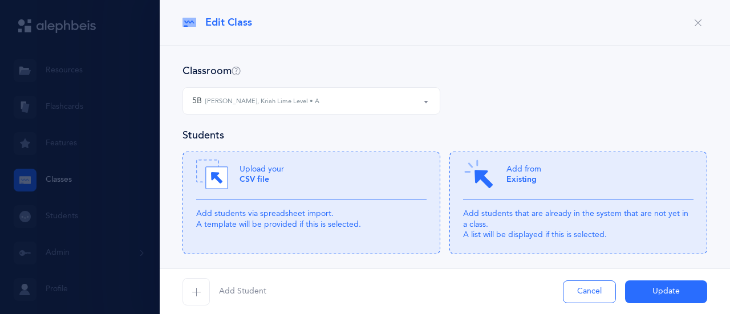
click at [84, 118] on div at bounding box center [365, 157] width 730 height 314
